Goal: Find specific page/section: Find specific page/section

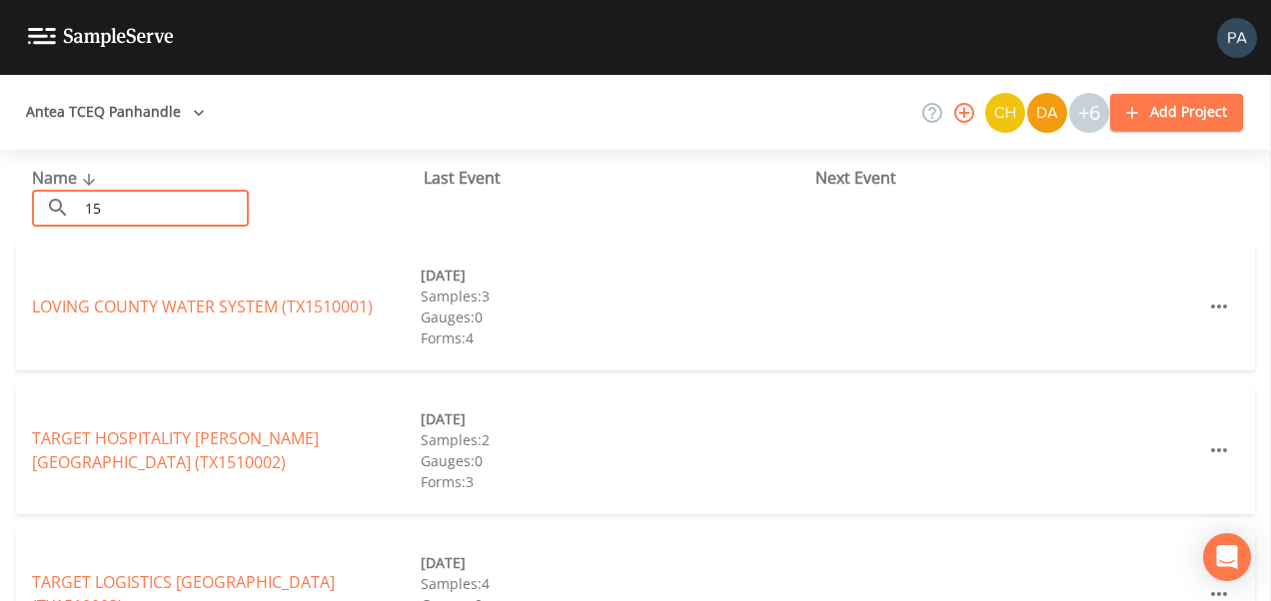
type input "1"
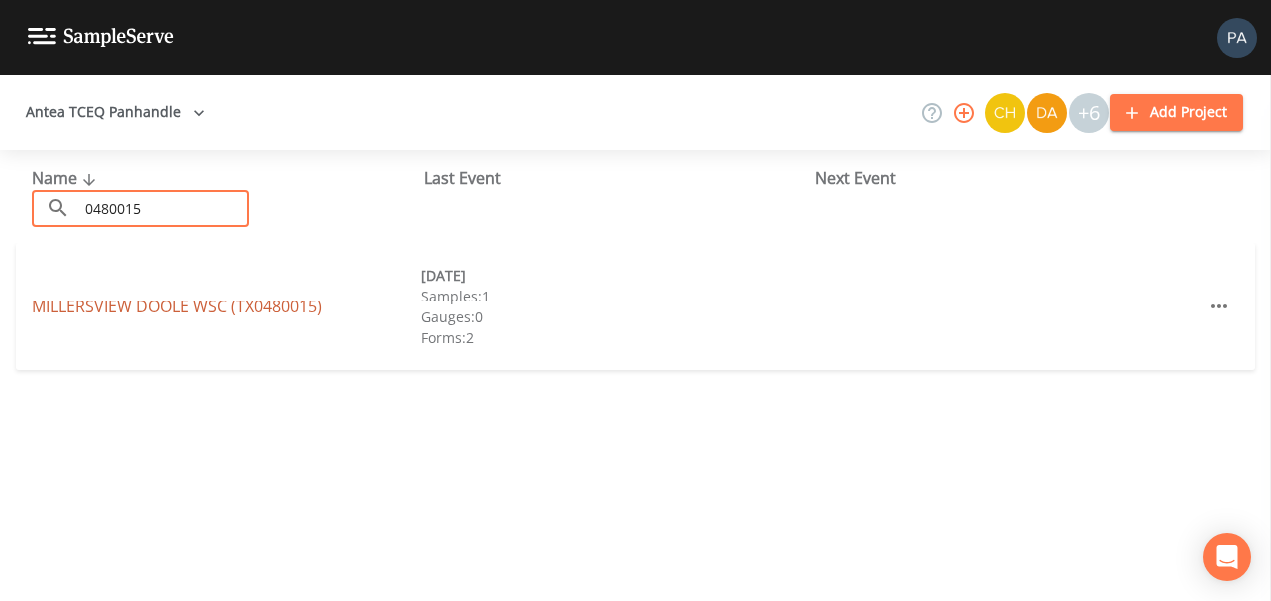
type input "0480015"
click at [177, 313] on link "MILLERSVIEW DOOLE WSC (TX0480015)" at bounding box center [177, 307] width 290 height 22
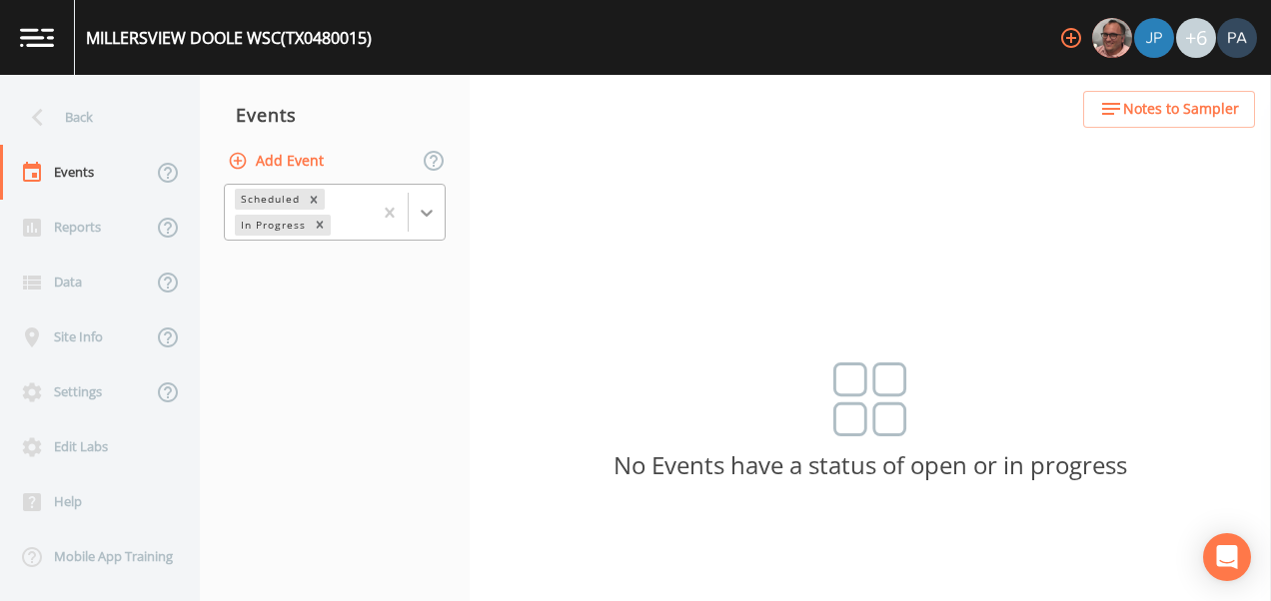
click at [441, 211] on div at bounding box center [427, 213] width 36 height 36
click at [259, 252] on div "Completed" at bounding box center [335, 243] width 222 height 18
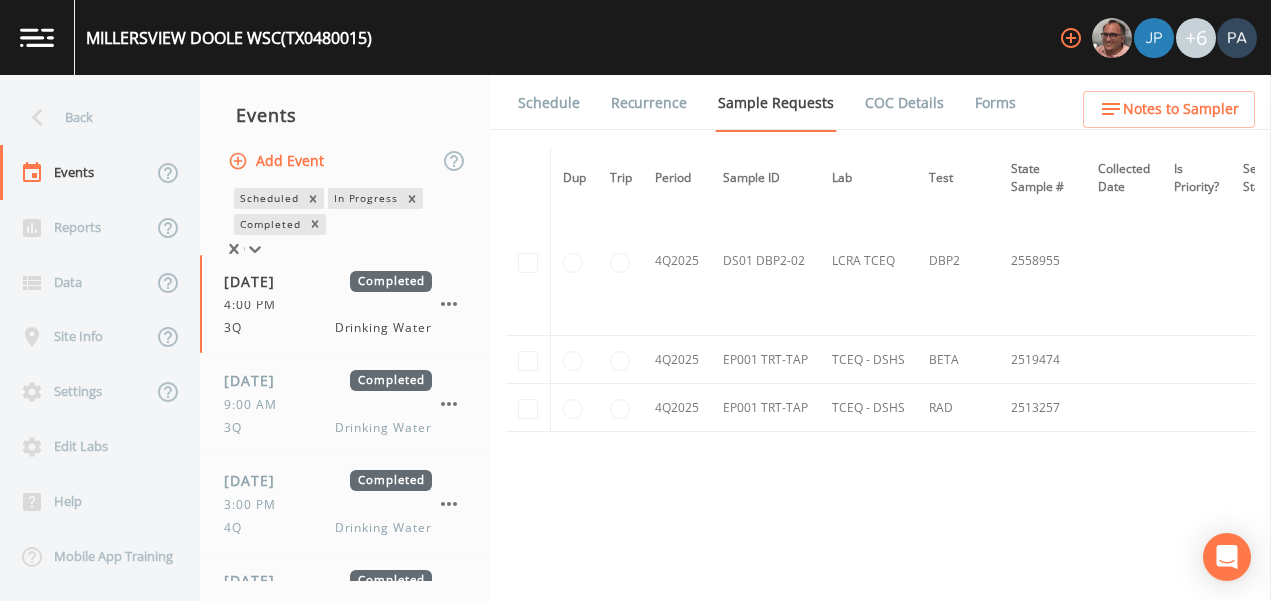
scroll to position [5771, 0]
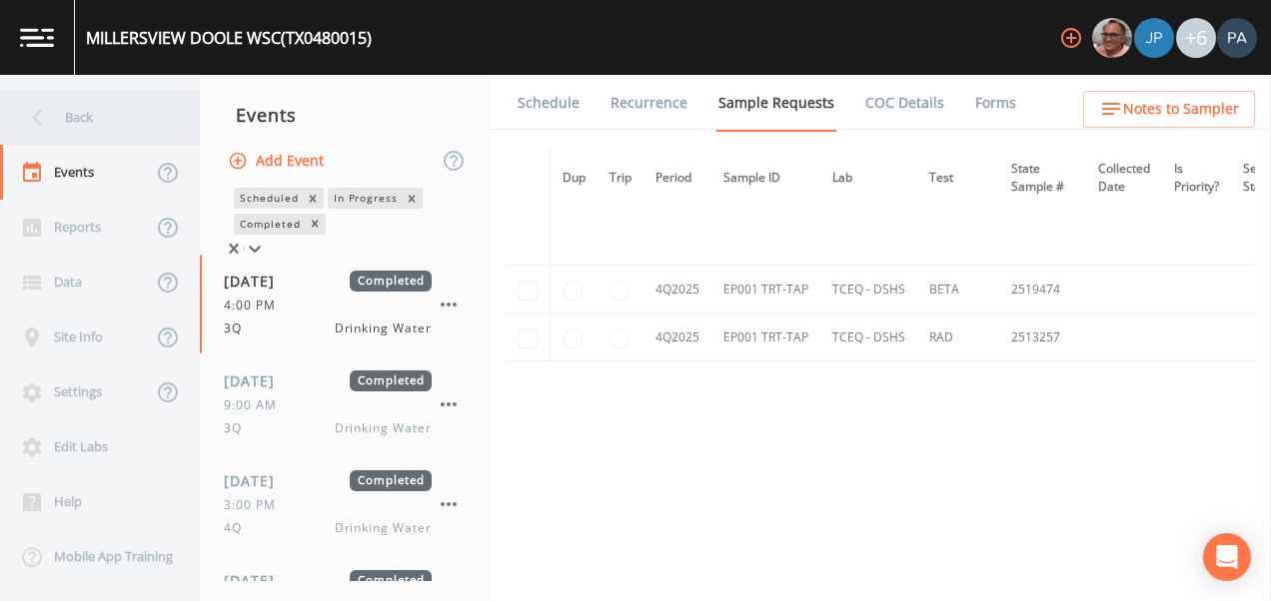
click at [113, 115] on div "Back" at bounding box center [90, 117] width 180 height 55
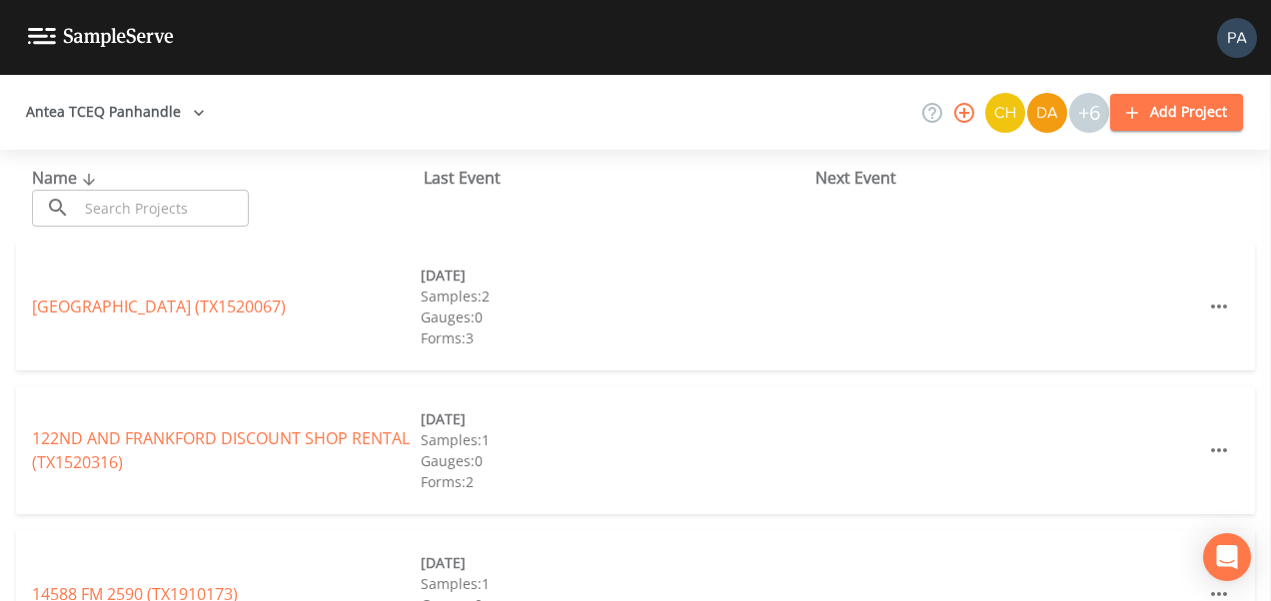
click at [143, 212] on input "text" at bounding box center [163, 208] width 171 height 37
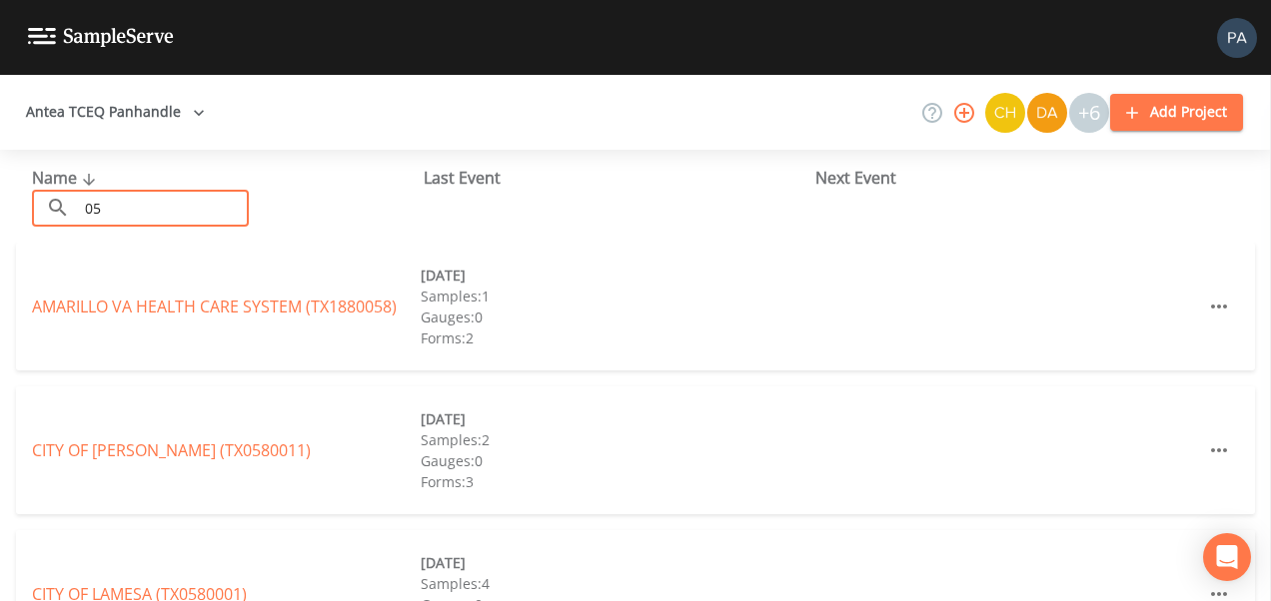
type input "0"
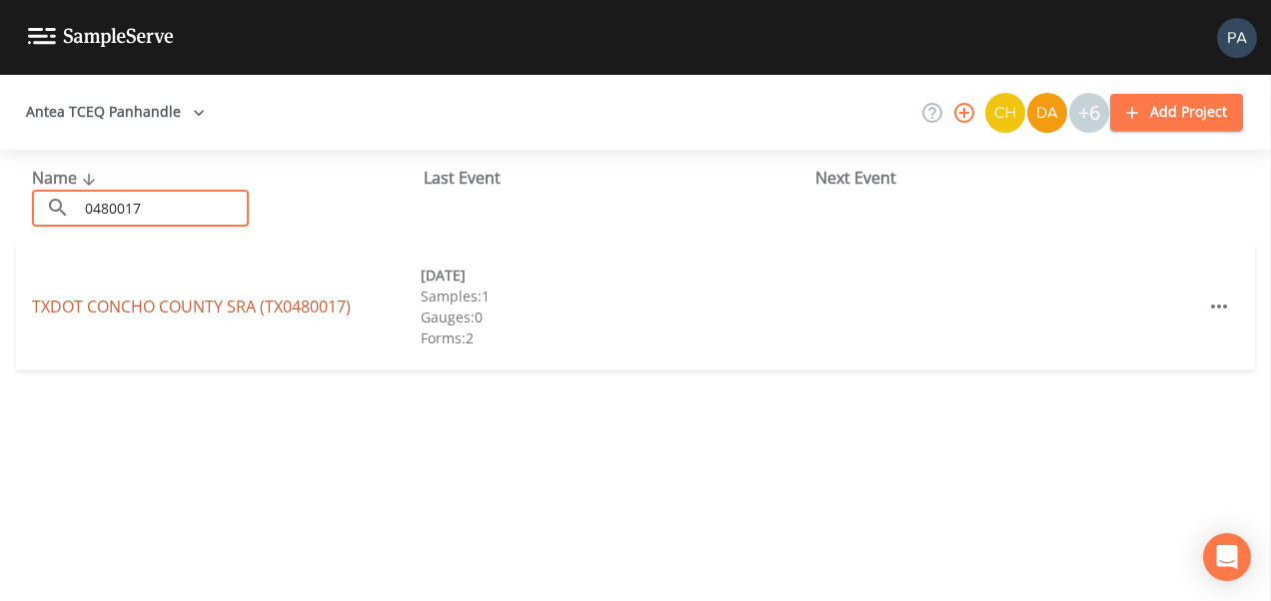
type input "0480017"
click at [261, 305] on link "TXDOT [GEOGRAPHIC_DATA] (TX0480017)" at bounding box center [191, 307] width 319 height 22
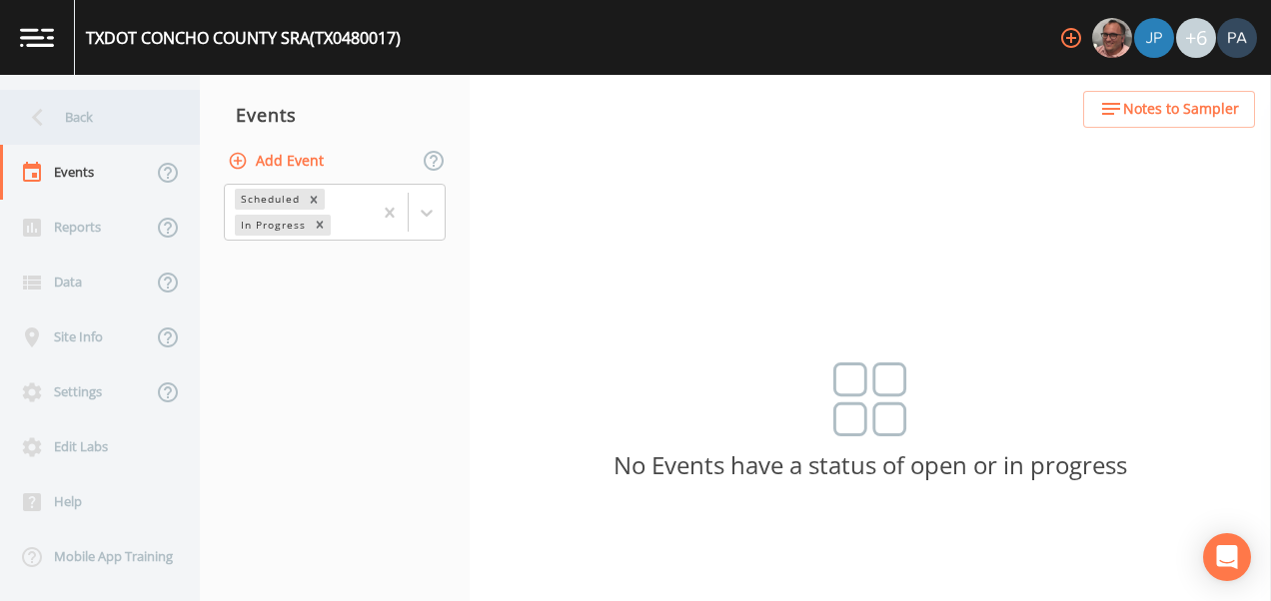
click at [48, 134] on icon at bounding box center [37, 117] width 35 height 35
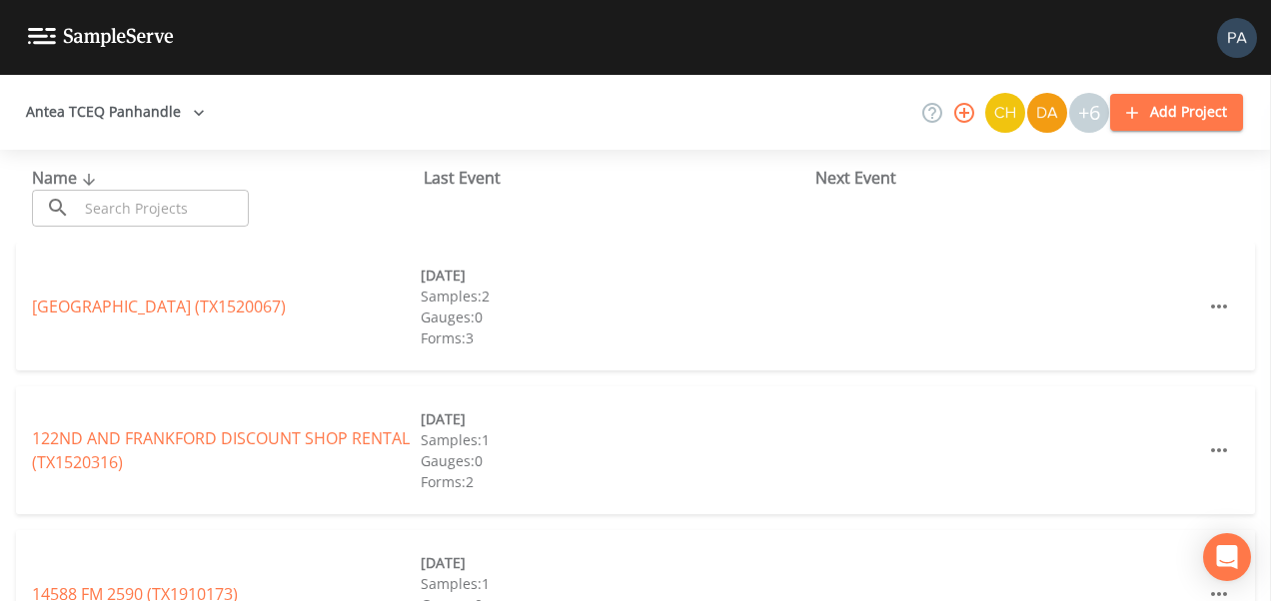
click at [156, 189] on div "Name ​ ​" at bounding box center [228, 196] width 392 height 61
click at [149, 211] on input "text" at bounding box center [163, 208] width 171 height 37
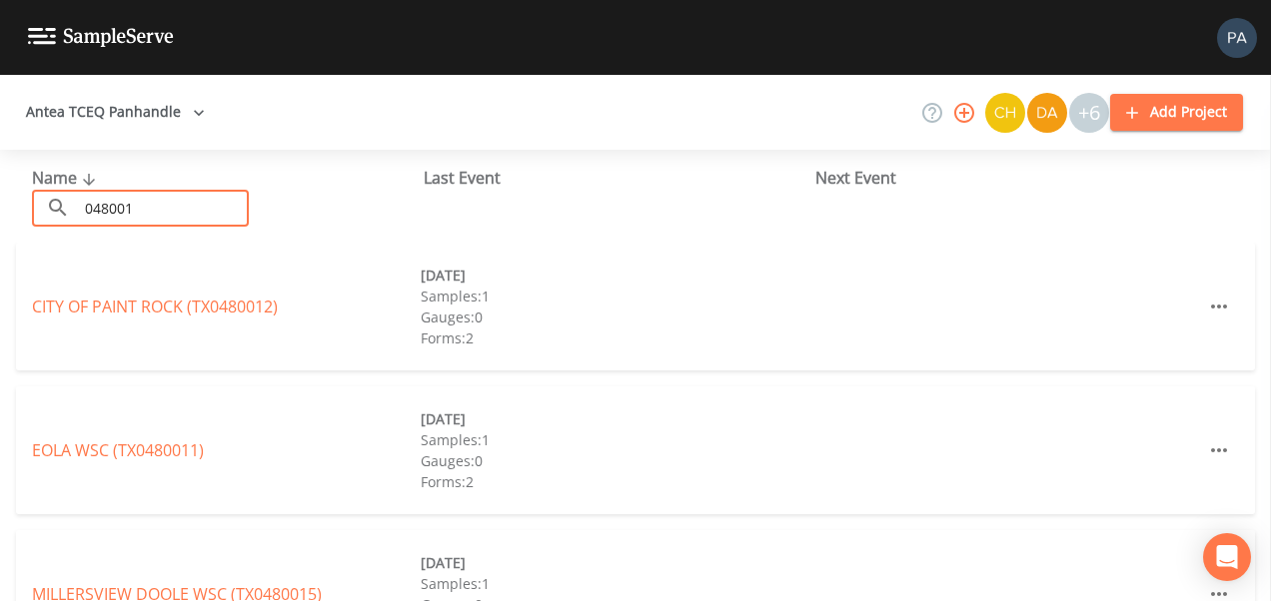
type input "0480012"
